Goal: Find specific page/section: Find specific page/section

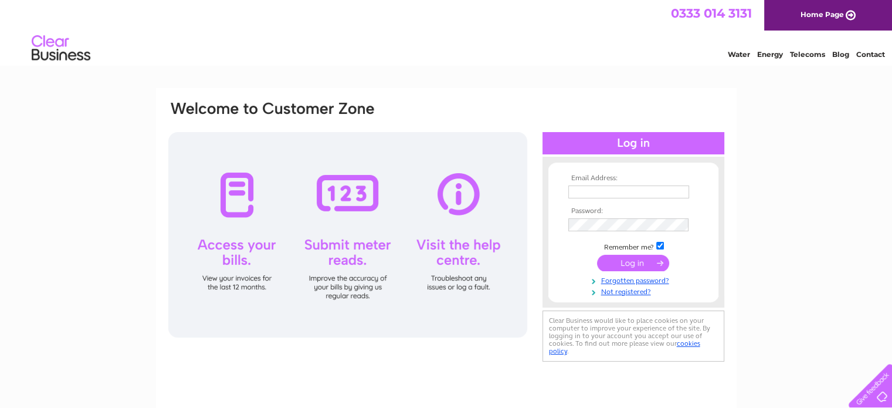
type input "[EMAIL_ADDRESS][DOMAIN_NAME]"
click at [635, 260] on input "submit" at bounding box center [633, 263] width 72 height 16
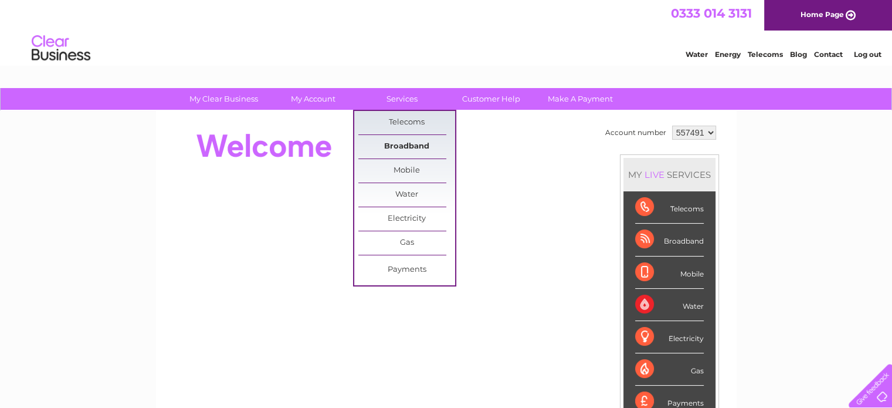
click at [407, 143] on link "Broadband" at bounding box center [406, 146] width 97 height 23
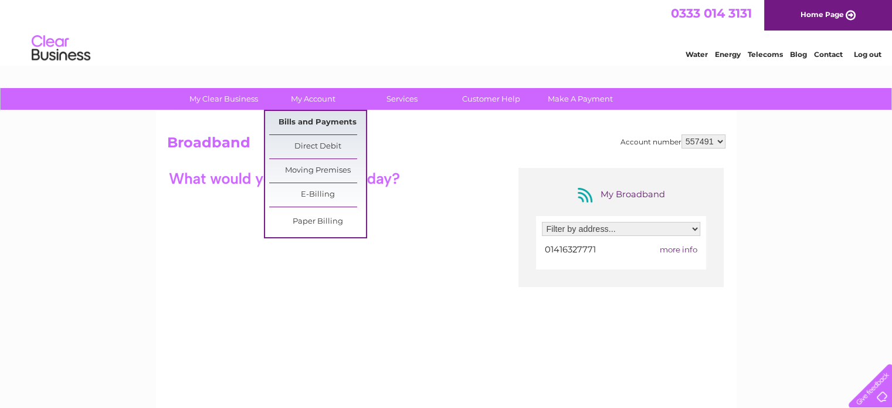
click at [322, 119] on link "Bills and Payments" at bounding box center [317, 122] width 97 height 23
